Goal: Task Accomplishment & Management: Manage account settings

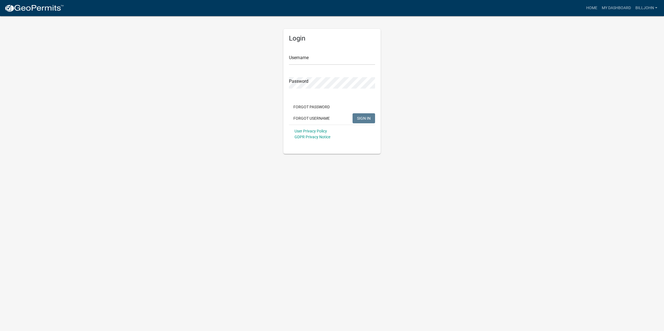
click at [324, 52] on div "Username" at bounding box center [332, 55] width 86 height 19
click at [313, 56] on input "Username" at bounding box center [332, 59] width 86 height 11
type input "[EMAIL_ADDRESS][DOMAIN_NAME]"
click at [620, 5] on link "My Dashboard" at bounding box center [616, 8] width 34 height 11
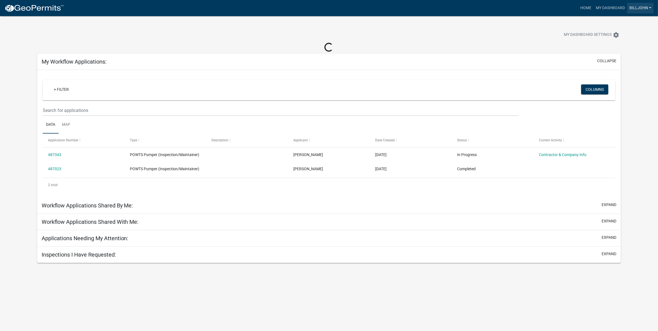
click at [651, 7] on link "BillJohn" at bounding box center [640, 8] width 26 height 11
click at [624, 40] on link "Logout" at bounding box center [631, 40] width 44 height 13
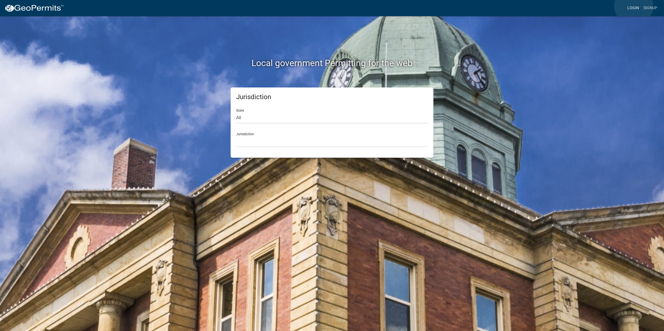
click at [633, 6] on link "Login" at bounding box center [633, 8] width 16 height 11
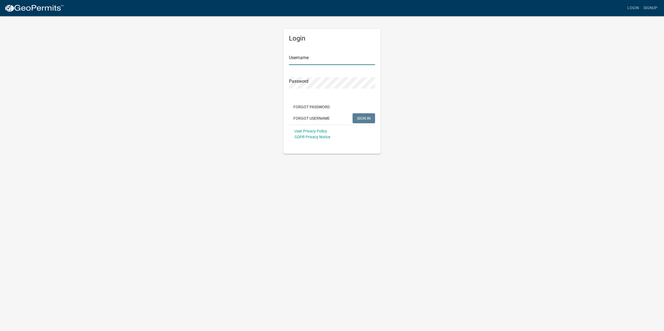
click at [306, 54] on input "Username" at bounding box center [332, 59] width 86 height 11
click at [352, 58] on input "[EMAIL_ADDRESS][DOMAIN_NAME]" at bounding box center [332, 59] width 86 height 11
type input "behlenbeck"
click at [352, 113] on button "SIGN IN" at bounding box center [363, 118] width 22 height 10
